Goal: Information Seeking & Learning: Learn about a topic

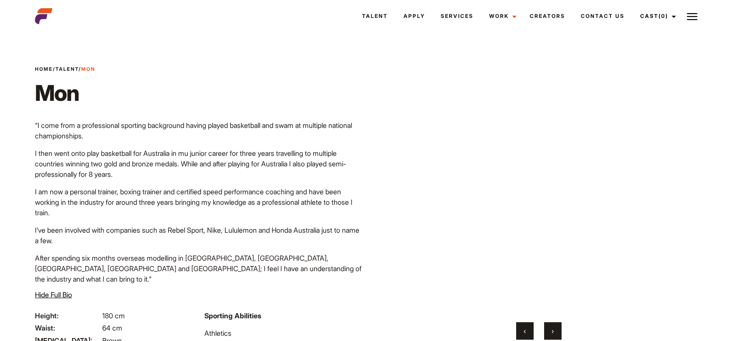
scroll to position [186, 0]
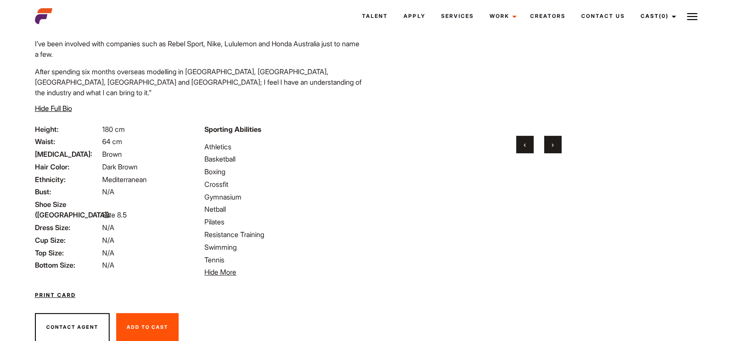
click at [242, 125] on strong "Sporting Abilities" at bounding box center [232, 129] width 57 height 9
copy div "Sporting Abilities"
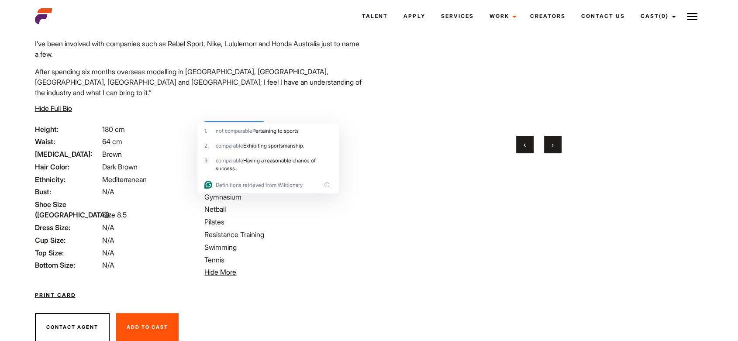
click at [317, 267] on li "+ 2 More Hide More" at bounding box center [283, 272] width 159 height 10
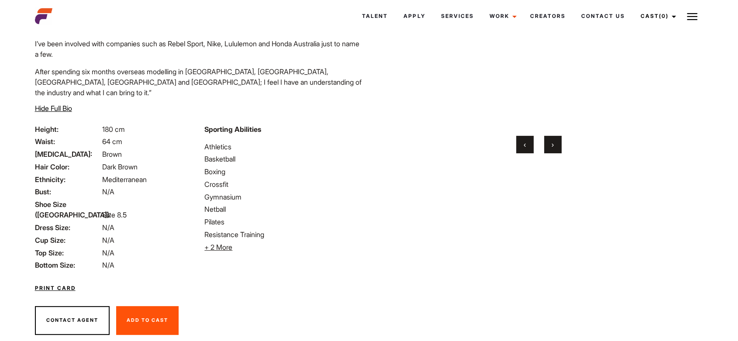
click at [220, 142] on li "Athletics" at bounding box center [283, 147] width 159 height 10
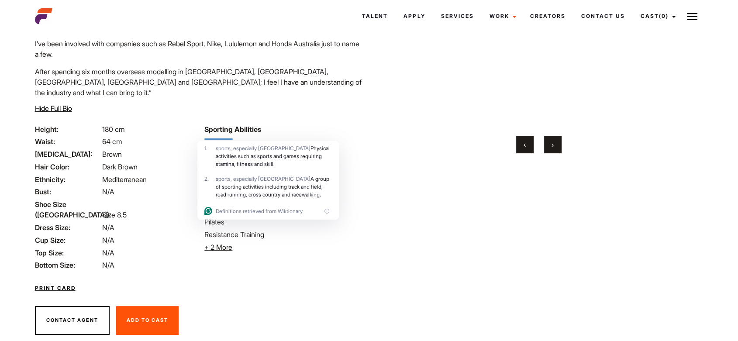
copy li "Athletics"
click at [302, 270] on div "Print Card" at bounding box center [199, 282] width 339 height 25
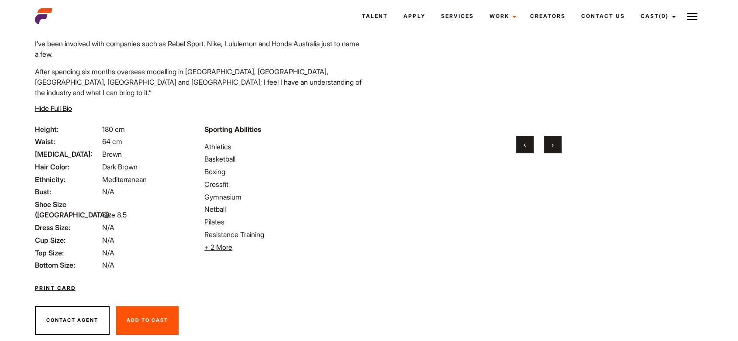
click at [229, 243] on span "+ 2 More" at bounding box center [218, 247] width 28 height 9
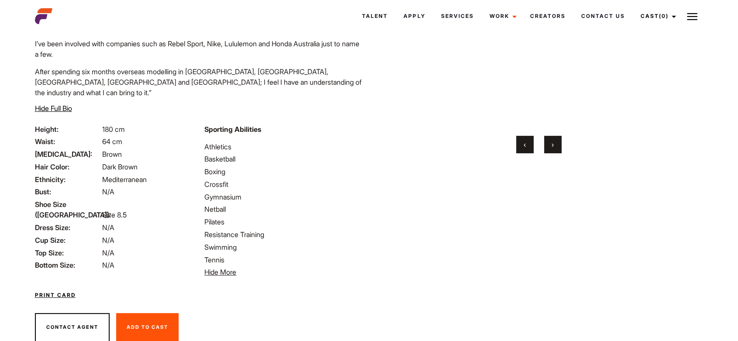
click at [236, 229] on li "Resistance Training" at bounding box center [283, 234] width 159 height 10
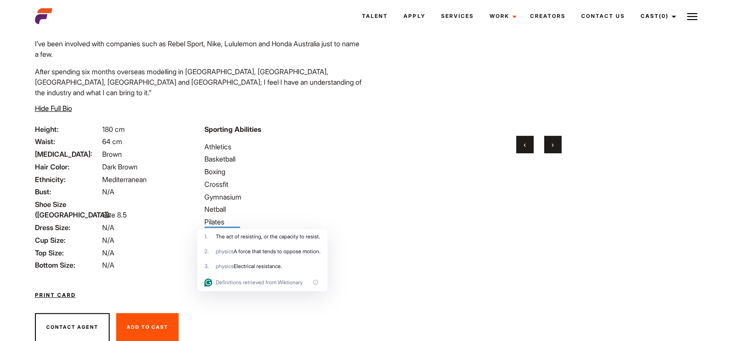
copy ul "Resistance Training"
click at [51, 199] on span "Shoe Size ([GEOGRAPHIC_DATA]):" at bounding box center [68, 209] width 66 height 21
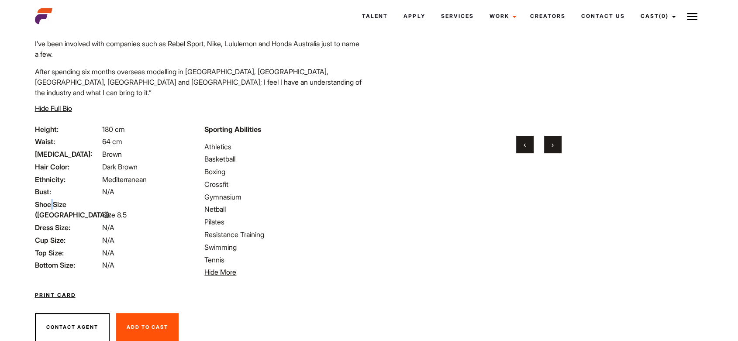
click at [51, 199] on span "Shoe Size ([GEOGRAPHIC_DATA]):" at bounding box center [68, 209] width 66 height 21
drag, startPoint x: 35, startPoint y: 194, endPoint x: 87, endPoint y: 193, distance: 52.9
click at [87, 199] on span "Shoe Size ([GEOGRAPHIC_DATA]):" at bounding box center [68, 209] width 66 height 21
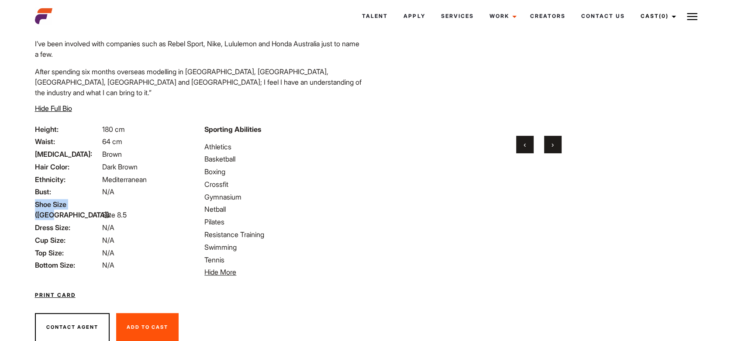
copy span "Shoe Size ([GEOGRAPHIC_DATA]):"
drag, startPoint x: 36, startPoint y: 207, endPoint x: 73, endPoint y: 208, distance: 37.1
click at [73, 222] on span "Dress Size:" at bounding box center [68, 227] width 66 height 10
copy span "Dress Size:"
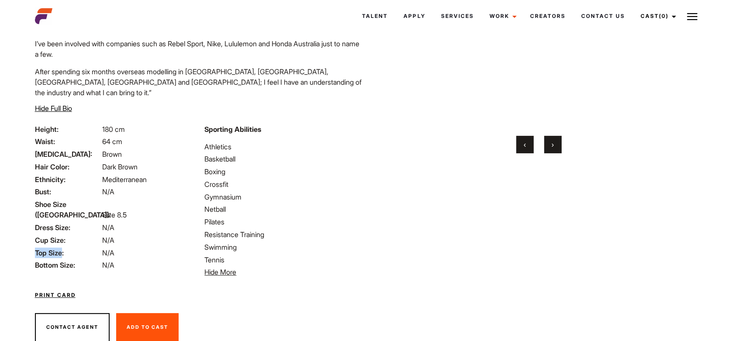
drag, startPoint x: 35, startPoint y: 232, endPoint x: 62, endPoint y: 233, distance: 27.5
click at [62, 248] on span "Top Size:" at bounding box center [68, 253] width 66 height 10
copy span "Top Size"
drag, startPoint x: 35, startPoint y: 244, endPoint x: 76, endPoint y: 242, distance: 40.2
click at [76, 260] on span "Bottom Size:" at bounding box center [68, 265] width 66 height 10
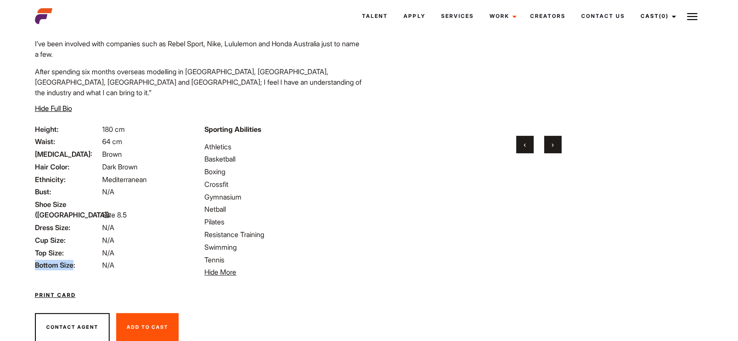
copy span "Bottom Size"
click at [68, 104] on span "Hide Full Bio" at bounding box center [53, 108] width 37 height 9
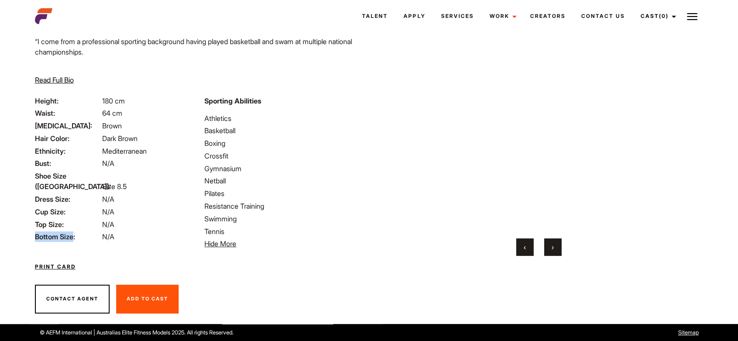
scroll to position [84, 0]
click at [66, 77] on span "Read Full Bio" at bounding box center [54, 80] width 39 height 9
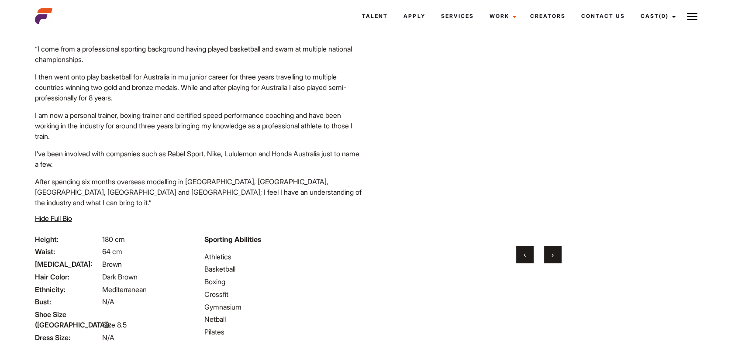
scroll to position [76, 0]
click at [552, 255] on span "›" at bounding box center [553, 255] width 2 height 9
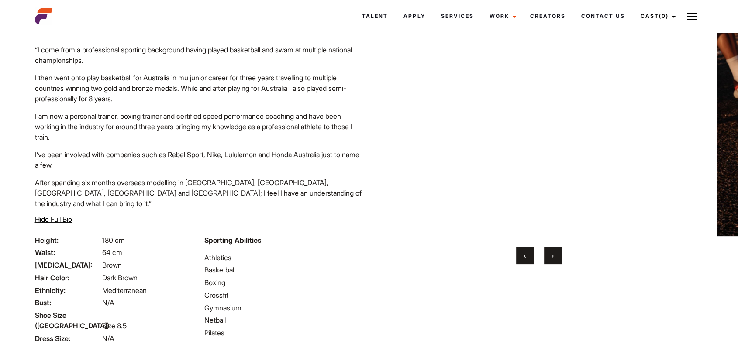
click at [552, 255] on span "›" at bounding box center [553, 255] width 2 height 9
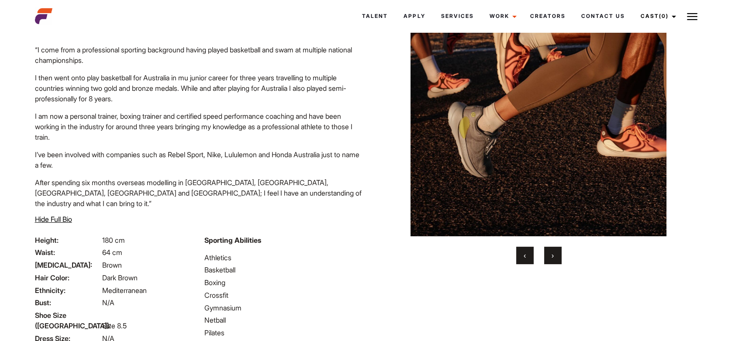
click at [552, 254] on span "›" at bounding box center [553, 255] width 2 height 9
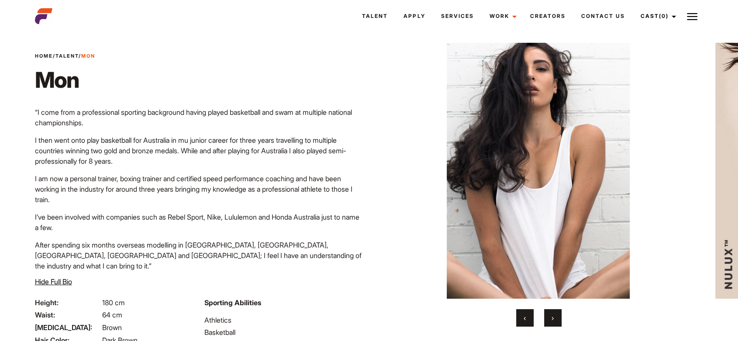
scroll to position [14, 0]
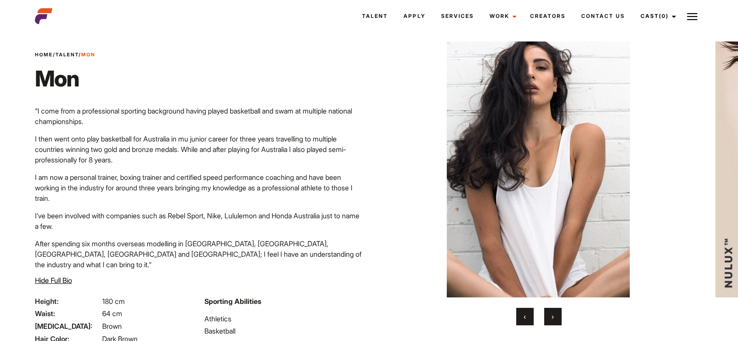
click at [552, 316] on span "›" at bounding box center [553, 316] width 2 height 9
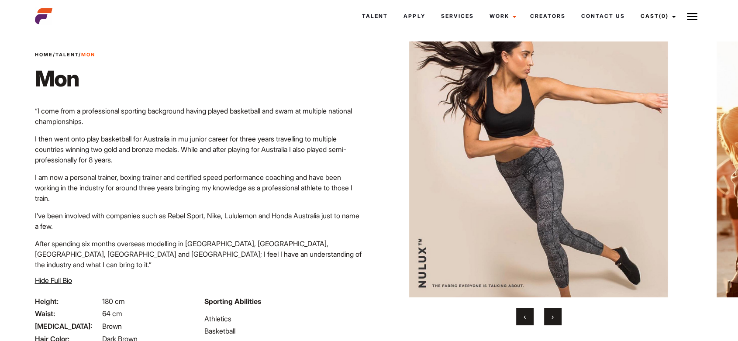
click at [552, 316] on span "›" at bounding box center [553, 316] width 2 height 9
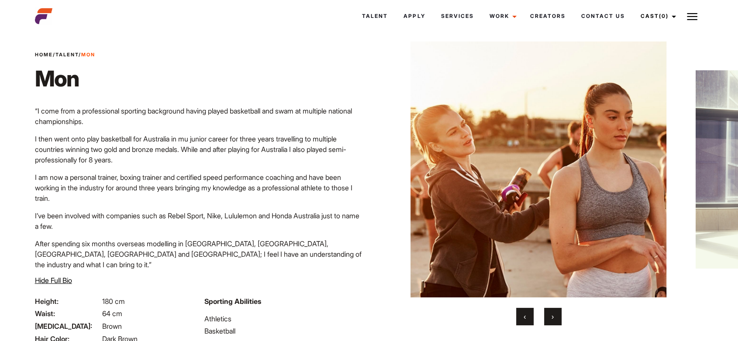
click at [552, 316] on span "›" at bounding box center [553, 316] width 2 height 9
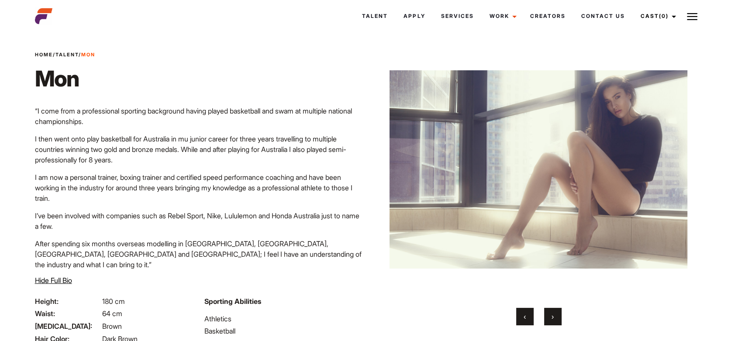
click at [552, 315] on span "›" at bounding box center [553, 316] width 2 height 9
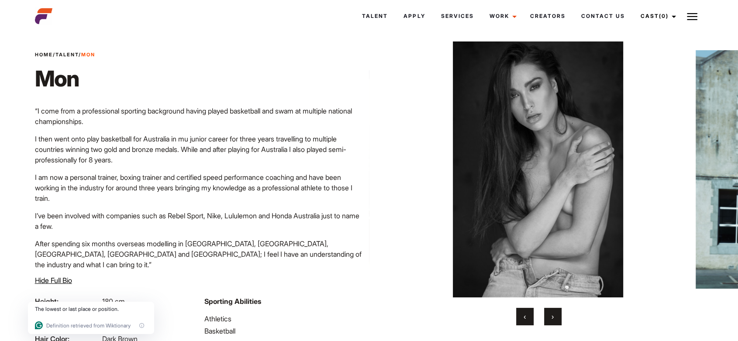
click at [552, 318] on span "›" at bounding box center [553, 316] width 2 height 9
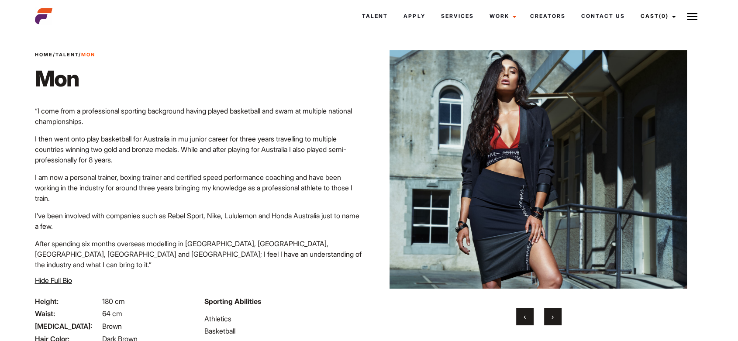
click at [552, 314] on span "›" at bounding box center [553, 316] width 2 height 9
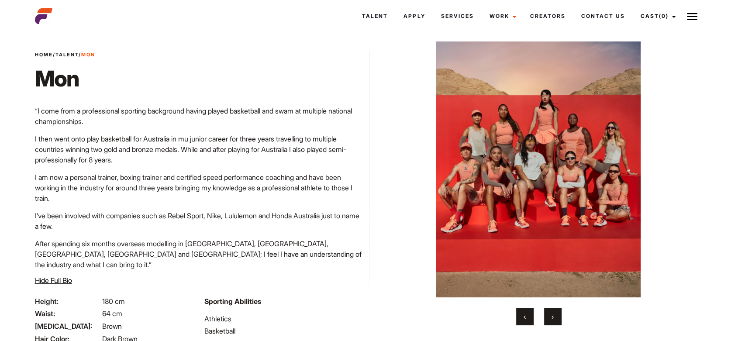
click at [552, 314] on span "›" at bounding box center [553, 316] width 2 height 9
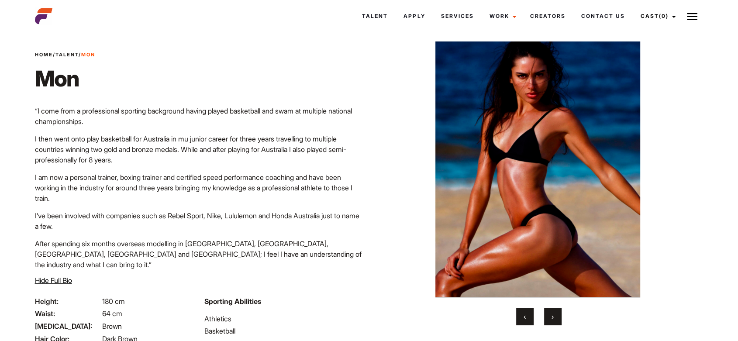
click at [525, 316] on span "‹" at bounding box center [525, 316] width 2 height 9
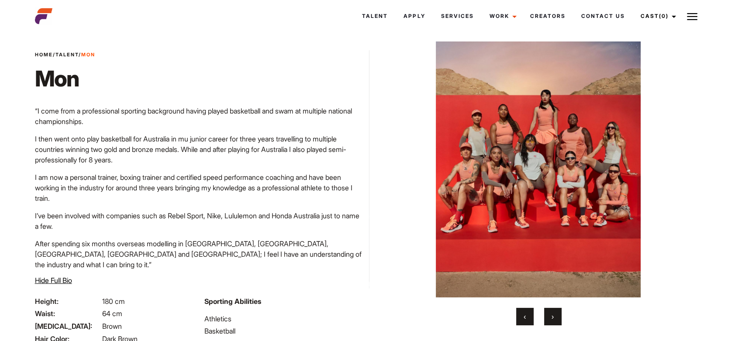
click at [553, 314] on span "›" at bounding box center [553, 316] width 2 height 9
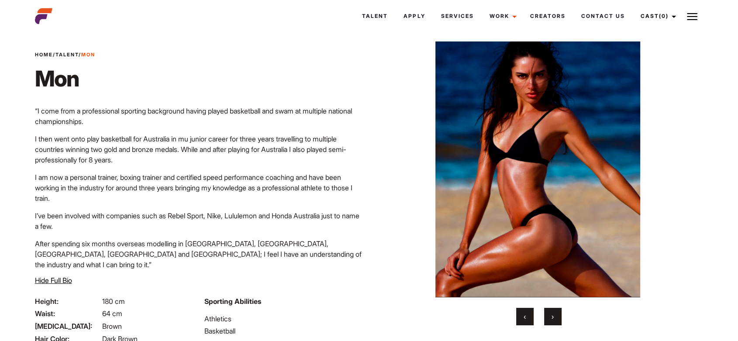
click at [552, 316] on span "›" at bounding box center [553, 316] width 2 height 9
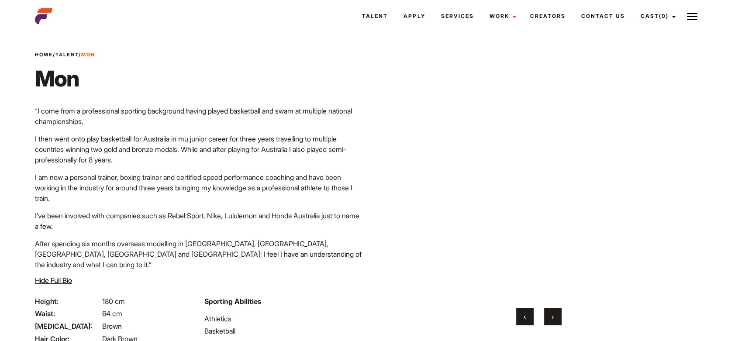
click at [552, 315] on span "›" at bounding box center [553, 316] width 2 height 9
click at [552, 316] on span "›" at bounding box center [553, 316] width 2 height 9
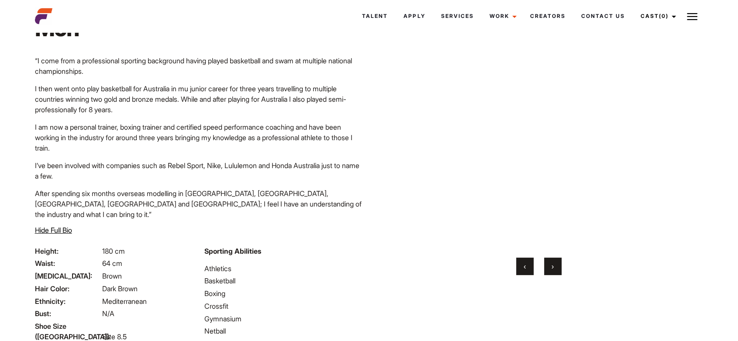
scroll to position [72, 0]
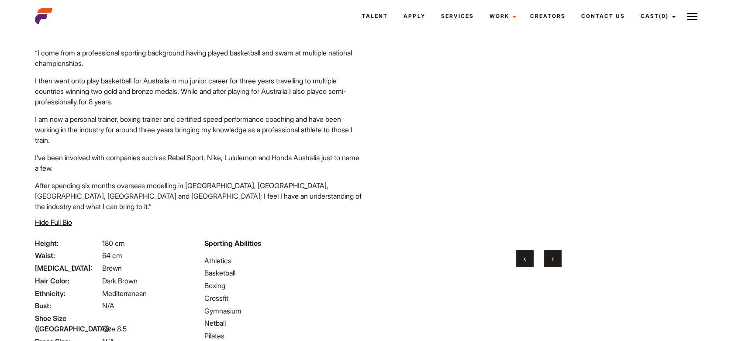
click at [49, 288] on span "Ethnicity:" at bounding box center [68, 293] width 66 height 10
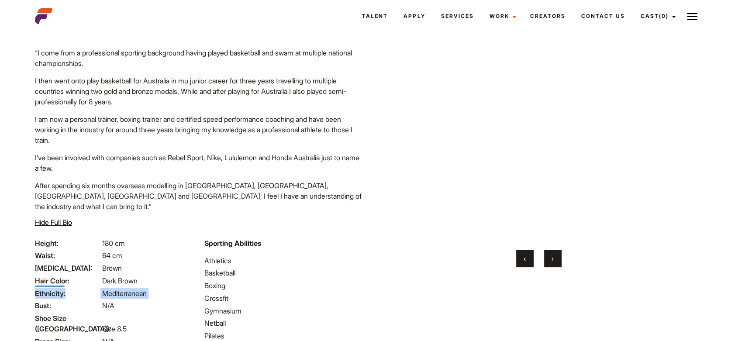
click at [49, 288] on span "Ethnicity:" at bounding box center [68, 293] width 66 height 10
copy span "Ethnicity"
